Goal: Information Seeking & Learning: Compare options

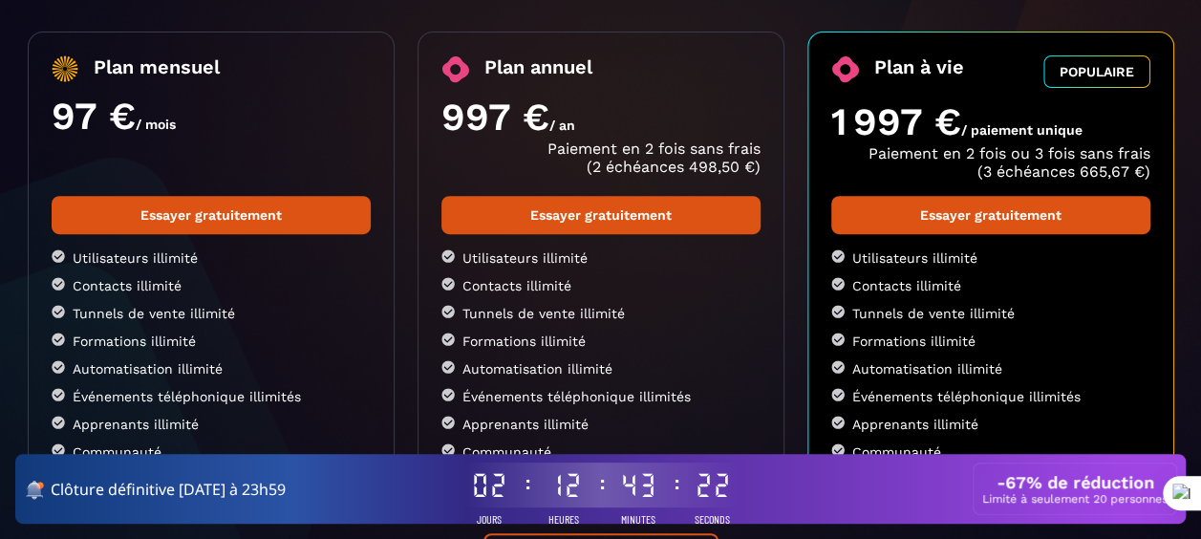
scroll to position [460, 0]
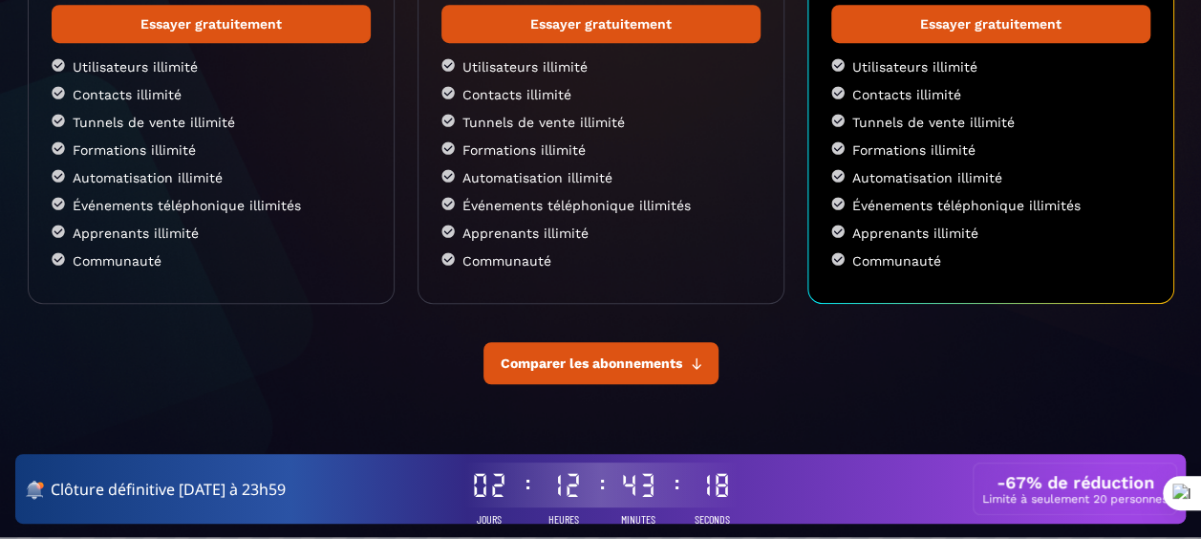
click at [644, 366] on span "Comparer les abonnements" at bounding box center [592, 362] width 182 height 15
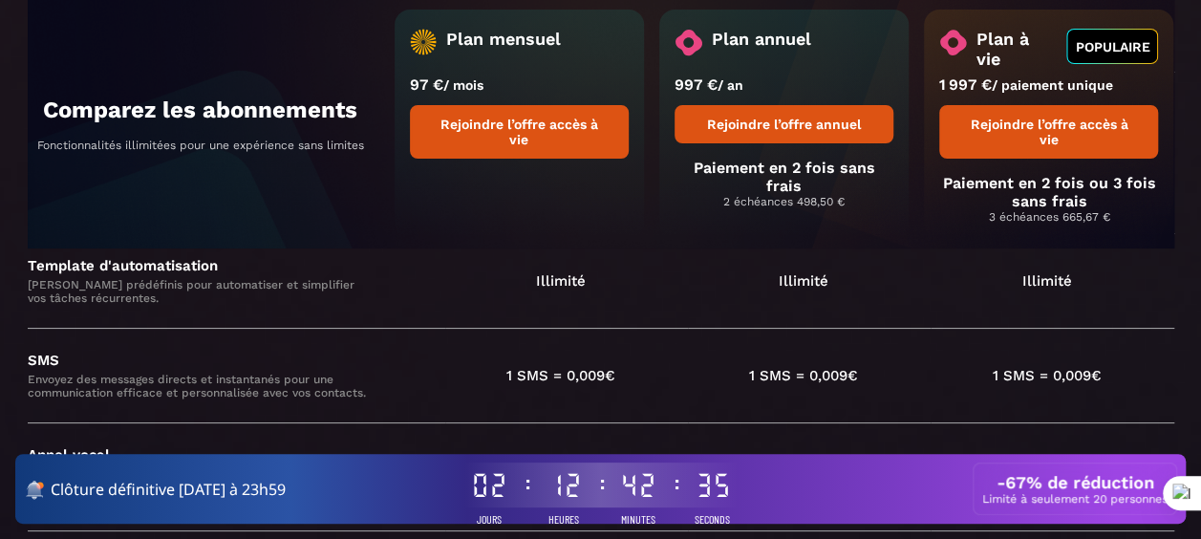
scroll to position [3577, 0]
